Goal: Task Accomplishment & Management: Manage account settings

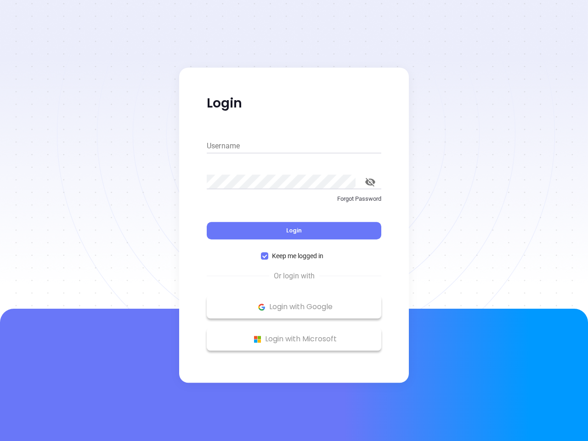
click at [294, 221] on div "Login" at bounding box center [294, 225] width 175 height 29
click at [294, 146] on input "Username" at bounding box center [294, 146] width 175 height 15
click at [371, 182] on icon "toggle password visibility" at bounding box center [370, 182] width 10 height 9
click at [294, 231] on span "Login" at bounding box center [294, 231] width 16 height 8
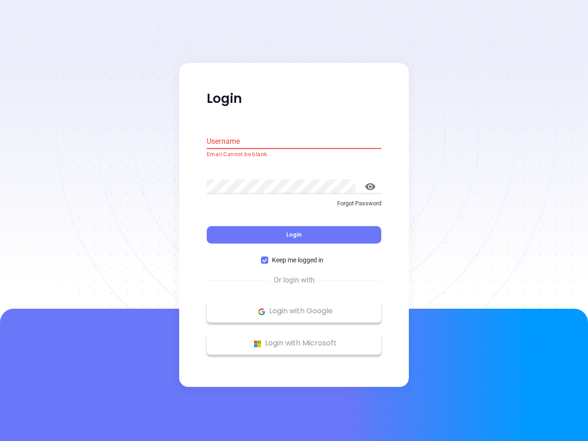
click at [294, 256] on span "Keep me logged in" at bounding box center [297, 261] width 59 height 10
click at [268, 257] on input "Keep me logged in" at bounding box center [264, 260] width 7 height 7
checkbox input "false"
click at [294, 307] on p "Login with Google" at bounding box center [293, 312] width 165 height 14
click at [294, 339] on p "Login with Microsoft" at bounding box center [293, 344] width 165 height 14
